Goal: Find specific page/section: Find specific page/section

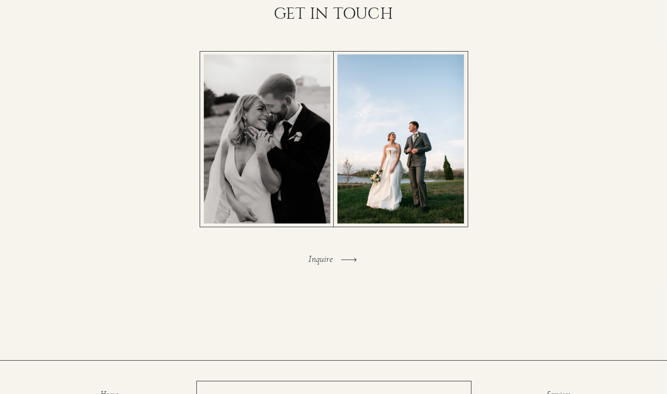
scroll to position [1952, 0]
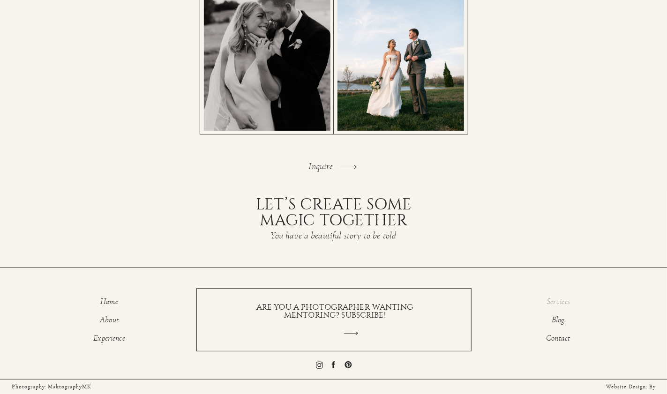
click at [549, 303] on p "Services" at bounding box center [558, 302] width 59 height 11
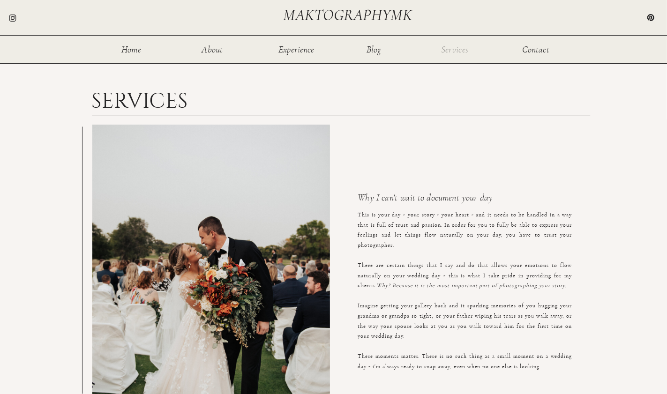
click at [454, 51] on nav "Services" at bounding box center [454, 49] width 30 height 8
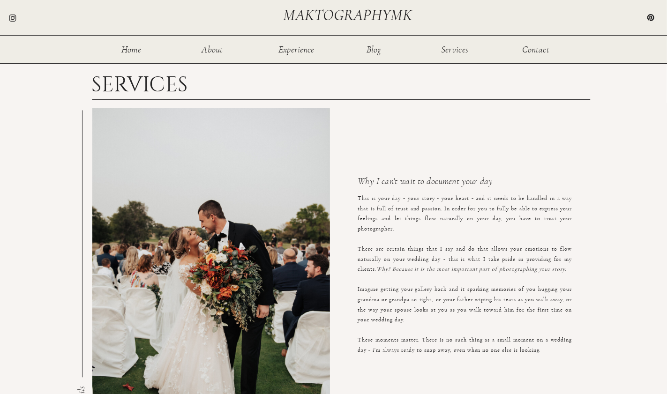
scroll to position [16, 0]
